Goal: Task Accomplishment & Management: Manage account settings

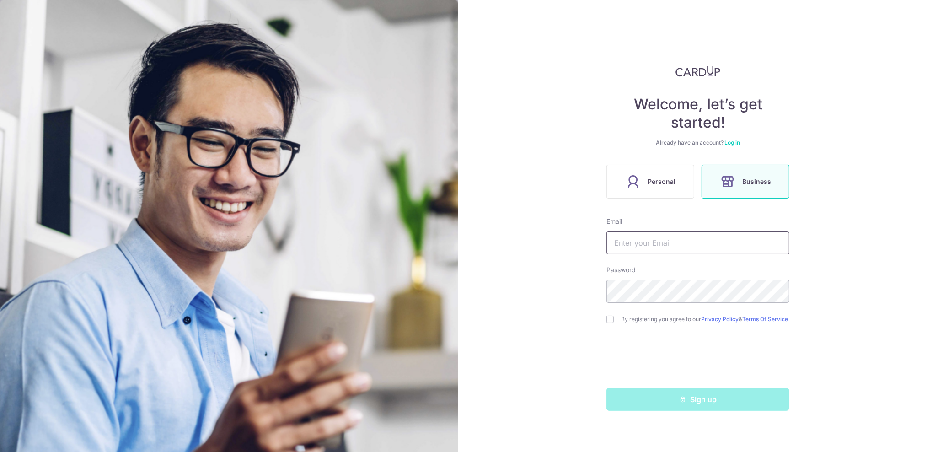
click at [657, 246] on input "text" at bounding box center [697, 242] width 183 height 23
click at [731, 142] on link "Log in" at bounding box center [732, 142] width 16 height 7
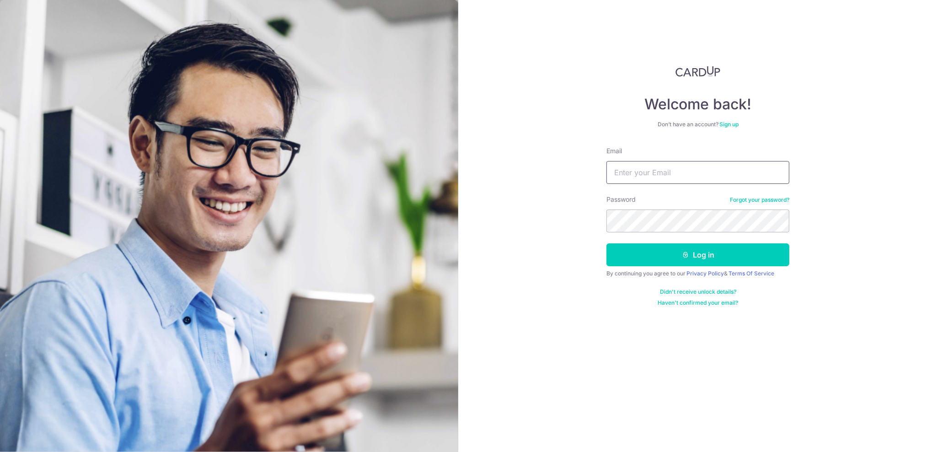
click at [669, 175] on input "Email" at bounding box center [697, 172] width 183 height 23
type input "[EMAIL_ADDRESS][DOMAIN_NAME]"
click at [710, 260] on button "Log in" at bounding box center [697, 254] width 183 height 23
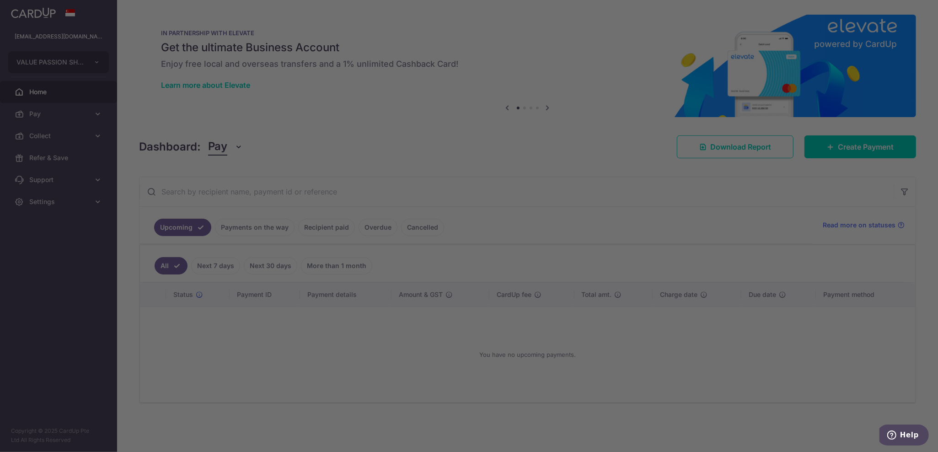
click at [249, 229] on body "[EMAIL_ADDRESS][DOMAIN_NAME] VALUE PASSION SHOP Add new company VALUE PASSION S…" at bounding box center [469, 226] width 938 height 452
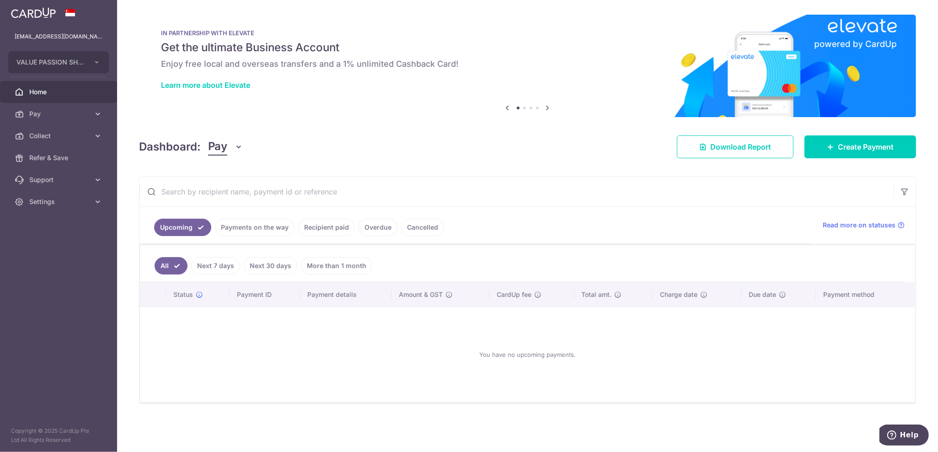
click at [278, 223] on link "Payments on the way" at bounding box center [255, 227] width 80 height 17
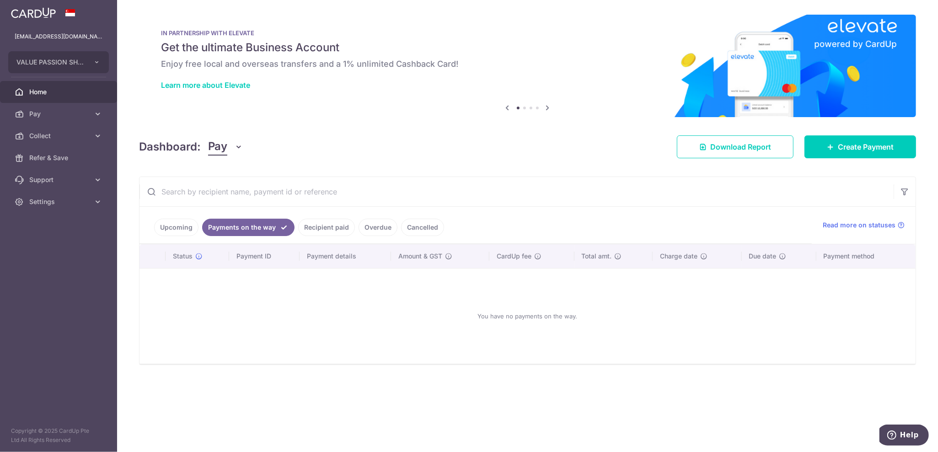
click at [309, 220] on link "Recipient paid" at bounding box center [326, 227] width 57 height 17
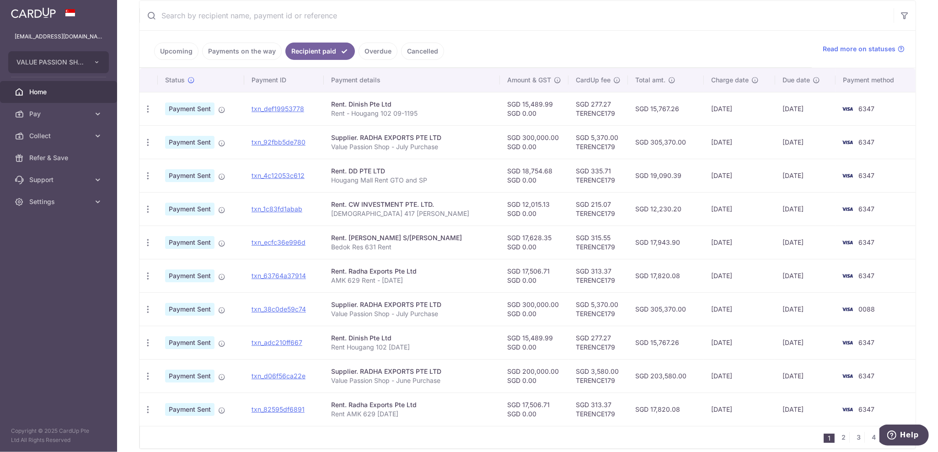
scroll to position [211, 0]
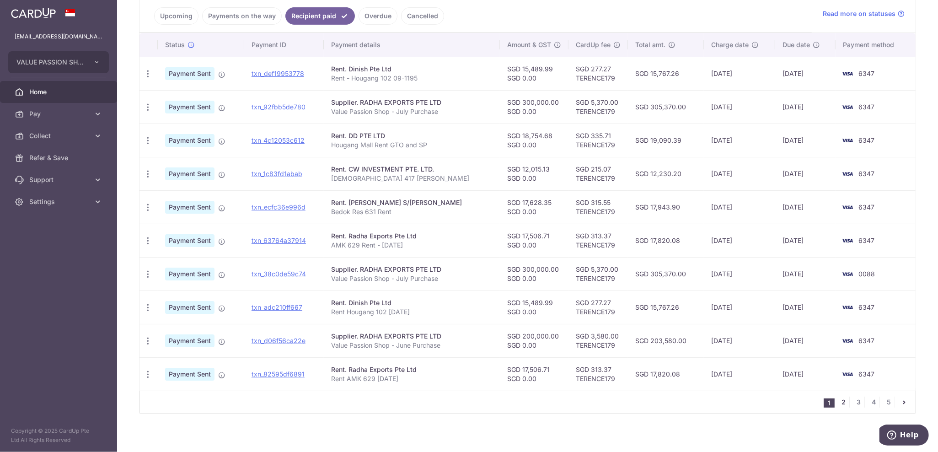
click at [841, 397] on link "2" at bounding box center [843, 401] width 11 height 11
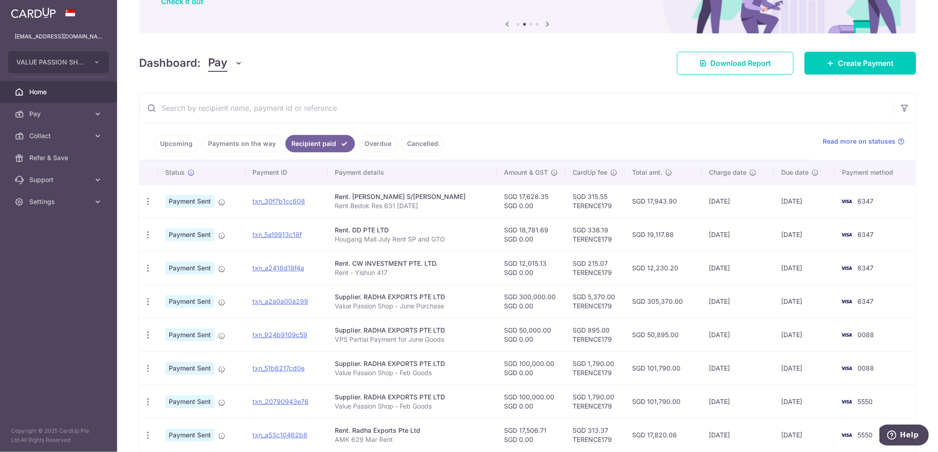
scroll to position [91, 0]
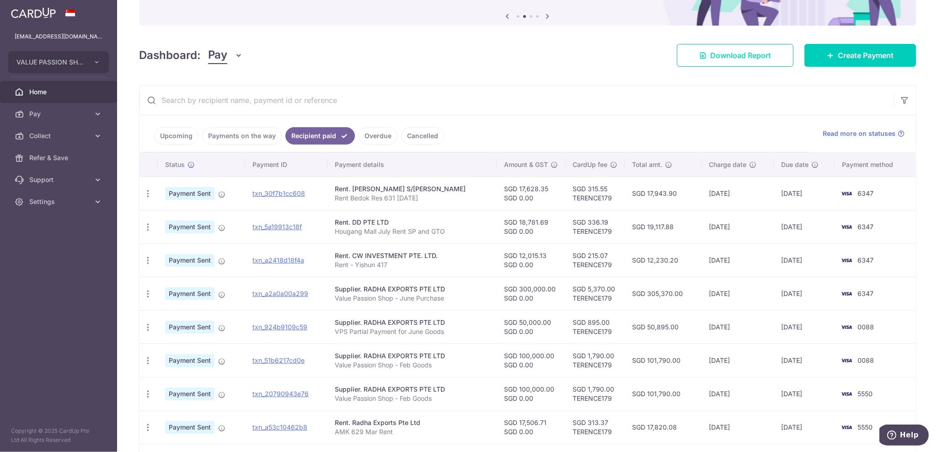
click at [746, 52] on span "Download Report" at bounding box center [740, 55] width 61 height 11
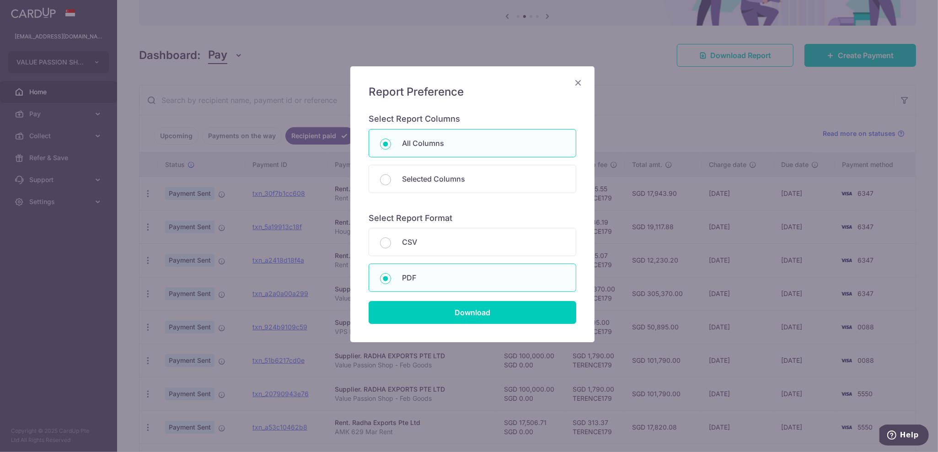
click at [580, 80] on icon "Close" at bounding box center [577, 82] width 11 height 11
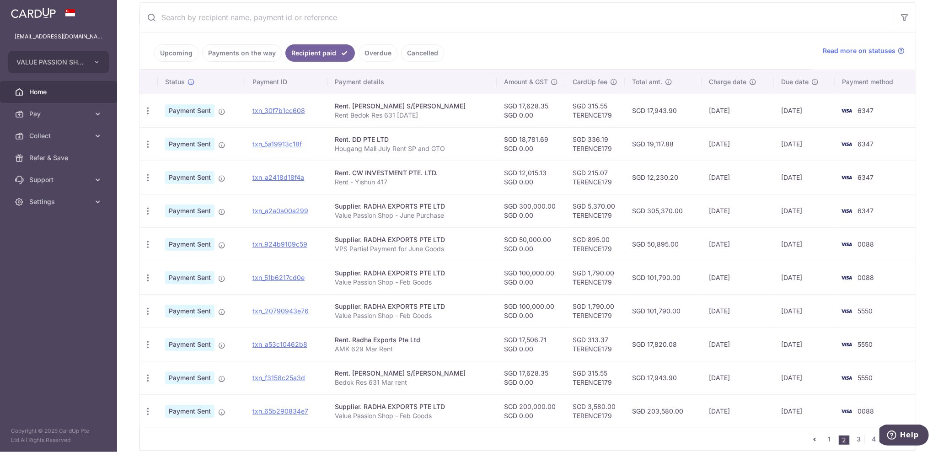
scroll to position [211, 0]
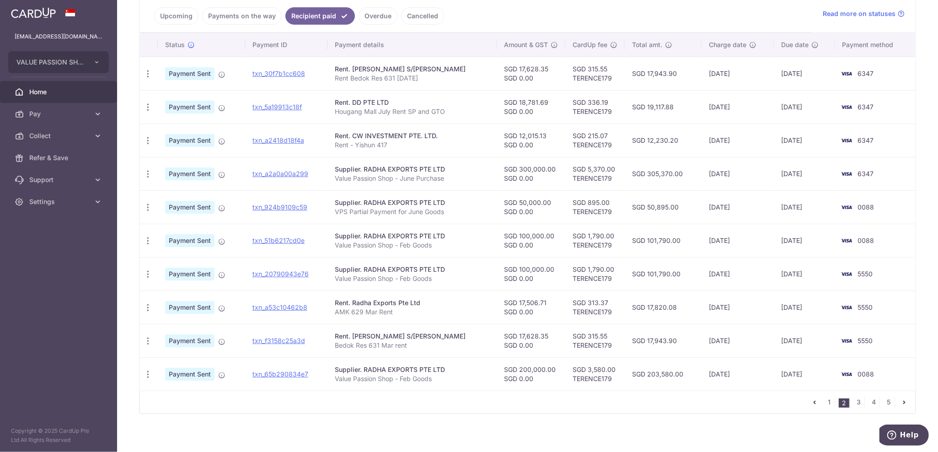
drag, startPoint x: 338, startPoint y: 164, endPoint x: 541, endPoint y: 165, distance: 202.5
click at [541, 165] on tr "PDF Receipt Payment Sent txn_a2a0a00a299 Supplier. RADHA EXPORTS PTE LTD Value …" at bounding box center [527, 173] width 776 height 33
copy tr "Supplier. RADHA EXPORTS PTE LTD Value Passion Shop - June Purchase SGD 300,000.…"
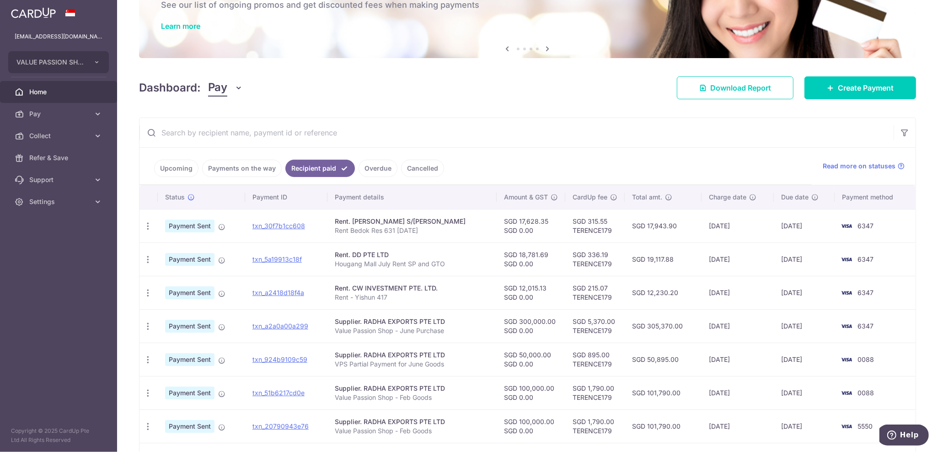
scroll to position [28, 0]
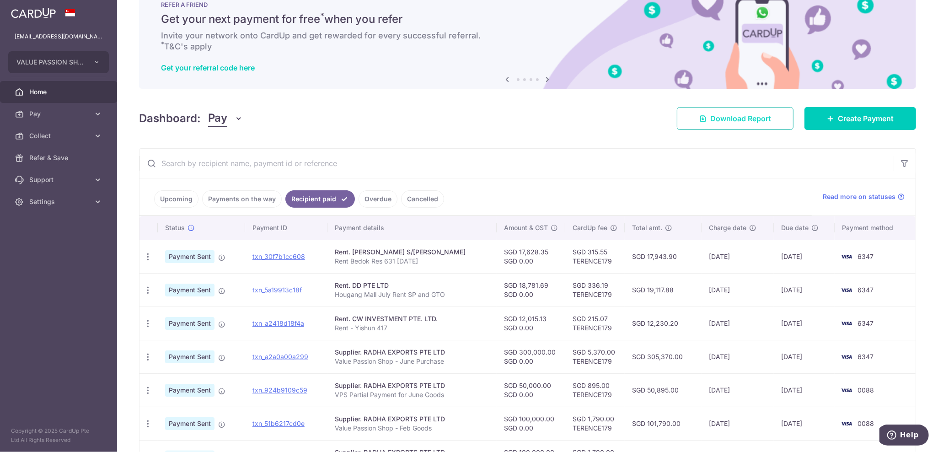
click at [745, 118] on span "Download Report" at bounding box center [740, 118] width 61 height 11
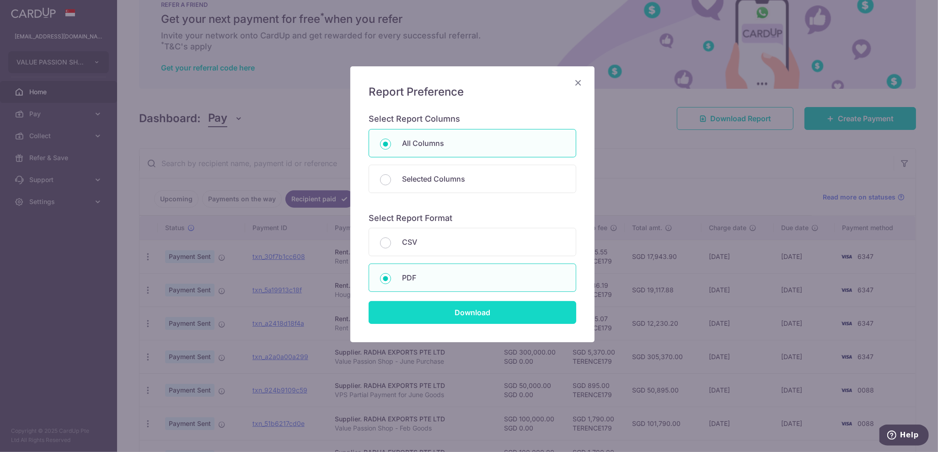
click at [473, 311] on input "Download" at bounding box center [472, 312] width 208 height 23
